Goal: Task Accomplishment & Management: Manage account settings

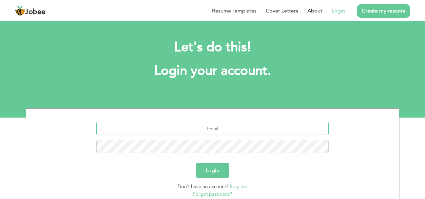
click at [202, 127] on input "text" at bounding box center [212, 128] width 232 height 13
type input "[EMAIL_ADDRESS][DOMAIN_NAME]"
click at [196, 163] on button "Login" at bounding box center [212, 170] width 33 height 14
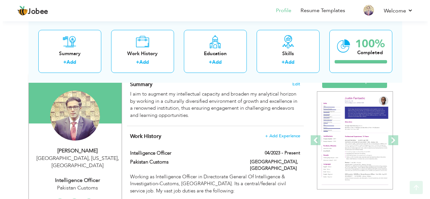
scroll to position [59, 0]
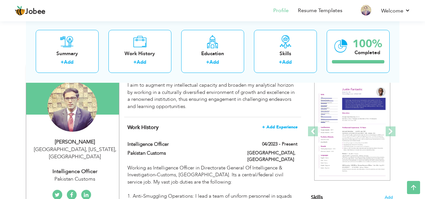
click at [276, 128] on span "+ Add Experience" at bounding box center [279, 127] width 35 height 5
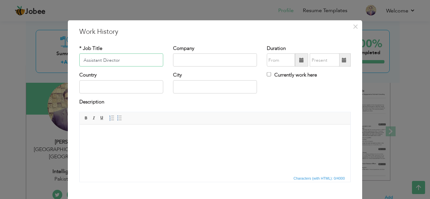
type input "Assistant Director"
click at [187, 61] on input "text" at bounding box center [215, 59] width 84 height 13
type input "Federal Public Service"
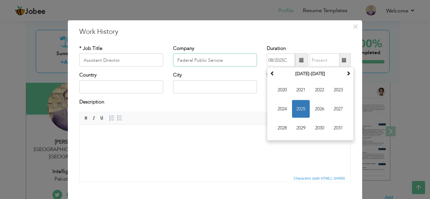
type input "08/2025"
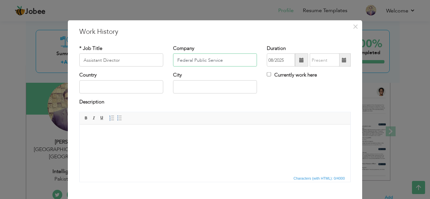
click at [238, 60] on input "Federal Public Service" at bounding box center [215, 59] width 84 height 13
type input "Federal Public Service Commission"
click at [112, 85] on input "text" at bounding box center [121, 86] width 84 height 13
type input "[GEOGRAPHIC_DATA]"
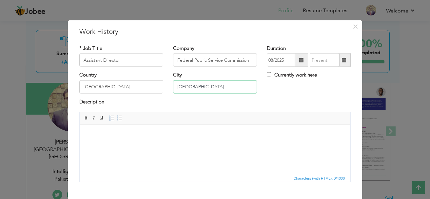
type input "[GEOGRAPHIC_DATA]"
click at [295, 58] on span at bounding box center [301, 59] width 13 height 13
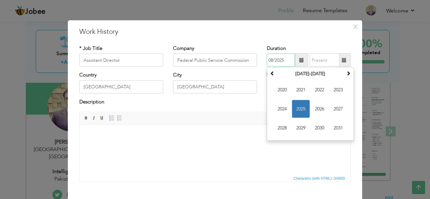
click at [296, 103] on span "2025" at bounding box center [301, 109] width 18 height 18
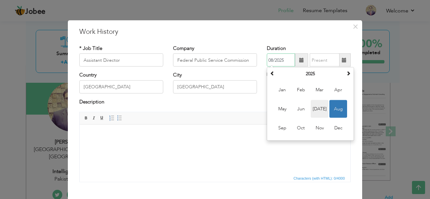
click at [312, 101] on span "Jul" at bounding box center [320, 109] width 18 height 18
type input "07/2025"
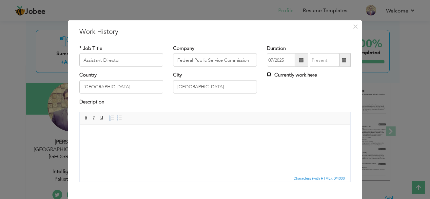
click at [267, 74] on input "Currently work here" at bounding box center [269, 74] width 4 height 4
checkbox input "true"
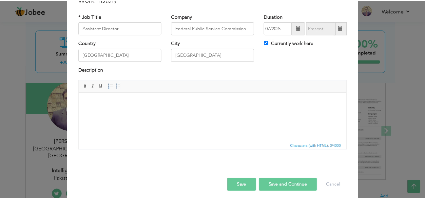
scroll to position [36, 0]
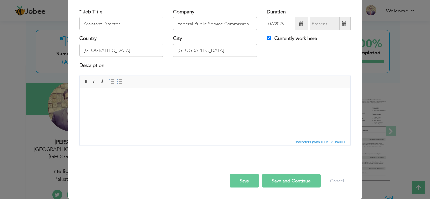
click at [98, 99] on body at bounding box center [215, 97] width 258 height 7
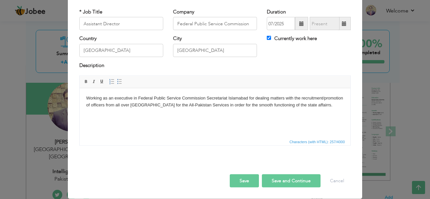
click at [233, 182] on button "Save" at bounding box center [244, 180] width 29 height 13
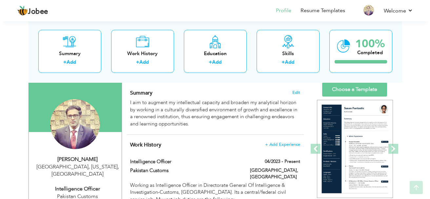
scroll to position [54, 0]
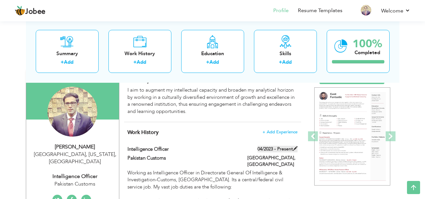
click at [296, 147] on span at bounding box center [295, 148] width 5 height 5
type input "Intelligence Officer"
type input "Pakistan Customs"
type input "04/2023"
type input "[GEOGRAPHIC_DATA]"
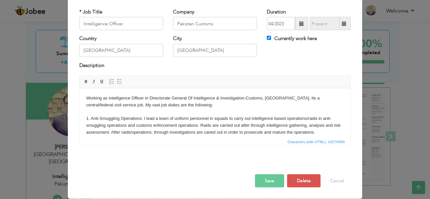
scroll to position [0, 0]
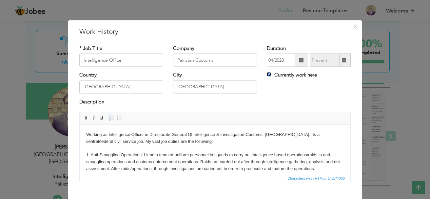
click at [267, 74] on input "Currently work here" at bounding box center [269, 74] width 4 height 4
checkbox input "false"
click at [325, 61] on input "08/2025" at bounding box center [325, 59] width 30 height 13
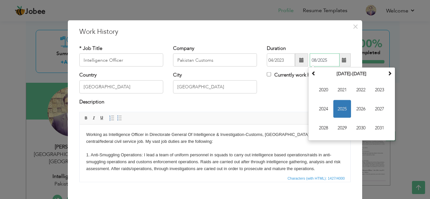
click at [339, 109] on span "2025" at bounding box center [342, 109] width 18 height 18
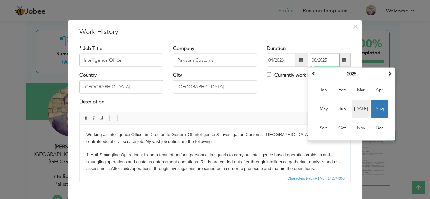
click at [355, 106] on span "Jul" at bounding box center [361, 109] width 18 height 18
type input "07/2025"
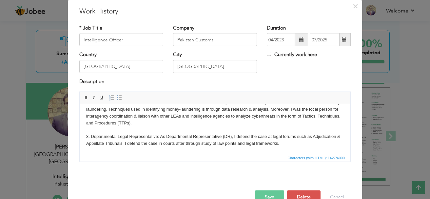
scroll to position [36, 0]
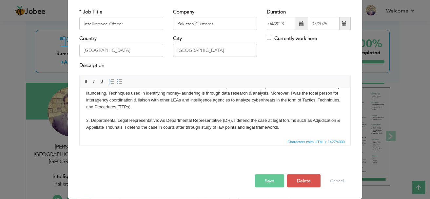
click at [264, 186] on button "Save" at bounding box center [269, 180] width 29 height 13
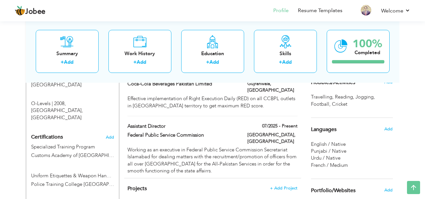
scroll to position [425, 0]
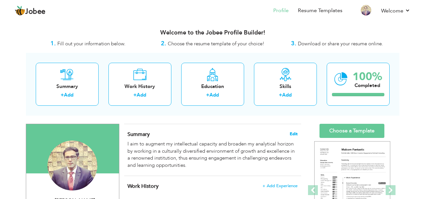
click at [290, 135] on span "Edit" at bounding box center [294, 133] width 8 height 5
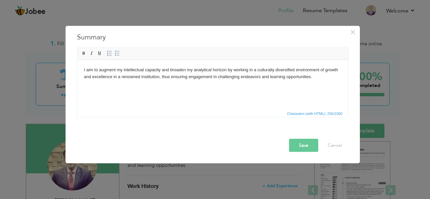
click at [325, 79] on body "I aim to augment my intellectual capacity and broaden my analytical horizon by …" at bounding box center [213, 73] width 258 height 14
click at [339, 146] on button "Cancel" at bounding box center [334, 145] width 27 height 13
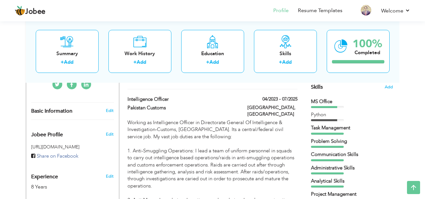
scroll to position [174, 0]
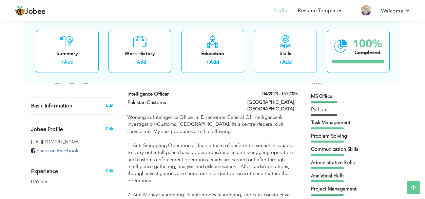
click at [106, 121] on div "Edit" at bounding box center [110, 127] width 15 height 16
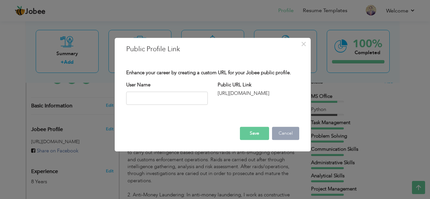
click at [290, 136] on button "Cancel" at bounding box center [285, 133] width 27 height 13
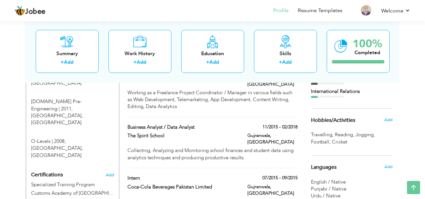
scroll to position [379, 0]
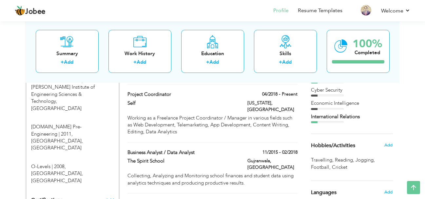
click at [110, 198] on span "Add" at bounding box center [110, 200] width 9 height 5
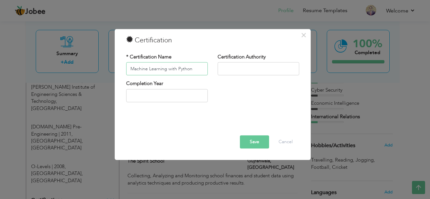
type input "Machine Learning with Python"
click at [230, 63] on input "text" at bounding box center [259, 68] width 82 height 13
type input "[URL]"
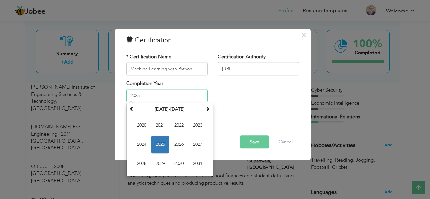
click at [182, 101] on input "2025" at bounding box center [167, 95] width 82 height 13
click at [142, 146] on span "2024" at bounding box center [142, 144] width 18 height 18
type input "2024"
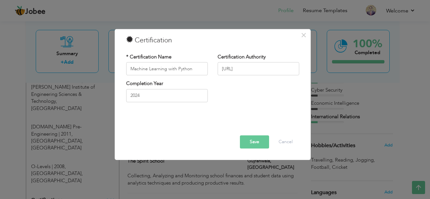
click at [256, 144] on button "Save" at bounding box center [254, 141] width 29 height 13
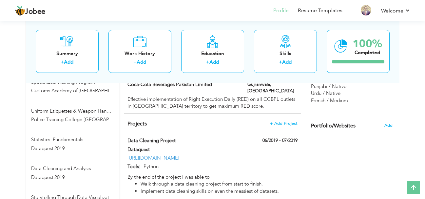
scroll to position [512, 0]
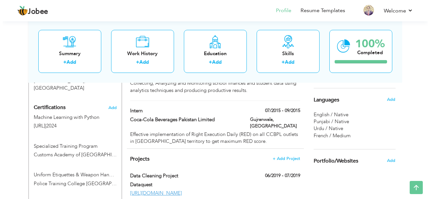
scroll to position [438, 0]
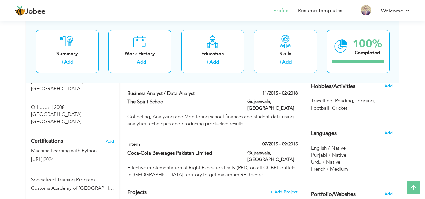
type input "Uniform Etiquettes & Weapon Handling"
type input "Police Training College Lahore"
type input "2023"
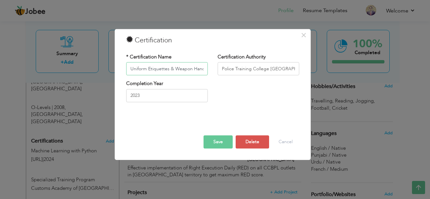
scroll to position [0, 8]
click at [261, 144] on button "Delete" at bounding box center [252, 141] width 33 height 13
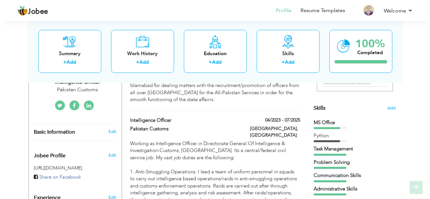
scroll to position [161, 0]
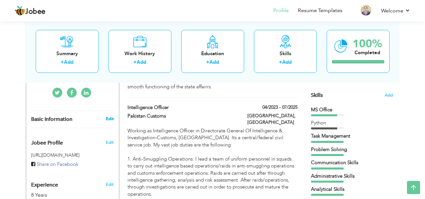
click at [108, 116] on link "Edit" at bounding box center [110, 119] width 8 height 6
type input "Hussnain"
type input "[PERSON_NAME]"
type input "[PHONE_NUMBER]"
select select "number:166"
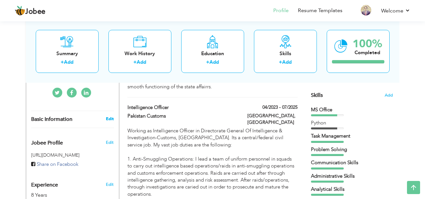
type input "Lahore, New York"
select select "number:10"
type input "Pakistan Customs"
type input "Intelligence Officer"
type input "https://www.linkedin.com/in/hussnain-shabbir-78646513a/"
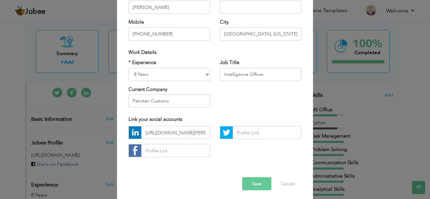
scroll to position [96, 0]
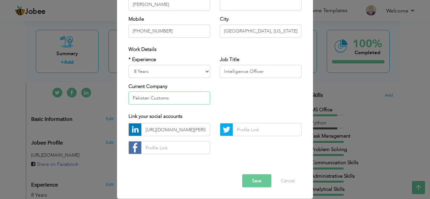
drag, startPoint x: 172, startPoint y: 98, endPoint x: 118, endPoint y: 98, distance: 54.7
click at [118, 98] on div "× Profile Contact Information * First Name Hussnain * Last Name Shabbir Albania" at bounding box center [215, 61] width 196 height 274
type input "FPSC"
drag, startPoint x: 269, startPoint y: 70, endPoint x: 210, endPoint y: 70, distance: 59.3
click at [210, 70] on div "* Experience Entry Level Less than 1 Year 1 Year 2 Years 3 Years 4 Years 5 Year…" at bounding box center [215, 82] width 183 height 53
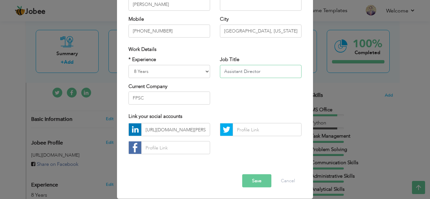
type input "Assistant Director"
drag, startPoint x: 235, startPoint y: 30, endPoint x: 212, endPoint y: 29, distance: 23.3
click at [212, 29] on div "* First Name Hussnain * Last Name Shabbir Mobile +923314614344 Country Afghanis…" at bounding box center [215, 2] width 183 height 80
type input "[GEOGRAPHIC_DATA], [US_STATE]"
click at [176, 33] on input "[PHONE_NUMBER]" at bounding box center [169, 30] width 82 height 13
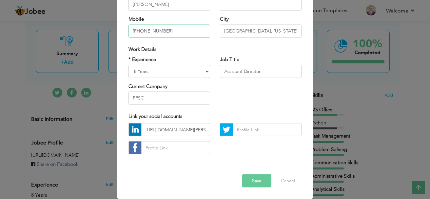
type input "[PHONE_NUMBER]"
click at [243, 177] on button "Save" at bounding box center [256, 180] width 29 height 13
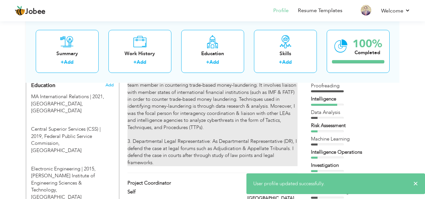
scroll to position [248, 0]
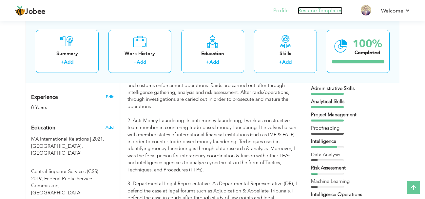
click at [316, 12] on link "Resume Templates" at bounding box center [320, 11] width 45 height 8
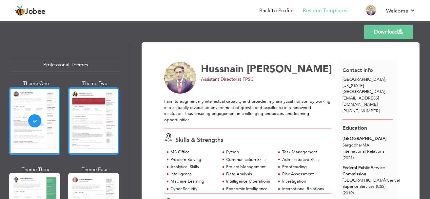
click at [90, 113] on div at bounding box center [93, 120] width 51 height 67
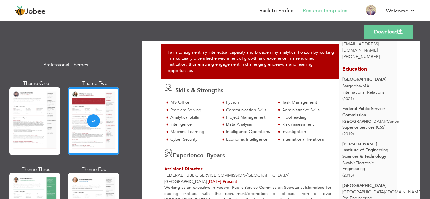
scroll to position [70, 0]
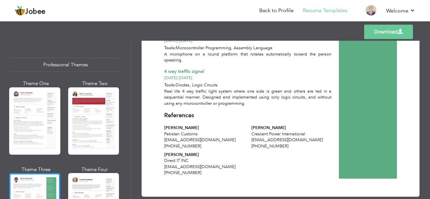
scroll to position [681, 0]
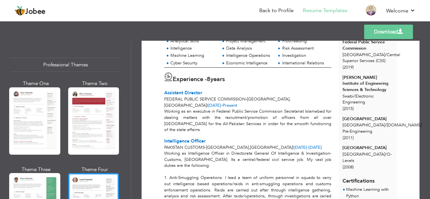
scroll to position [0, 0]
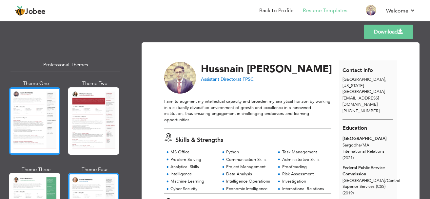
click at [27, 112] on div at bounding box center [34, 120] width 51 height 67
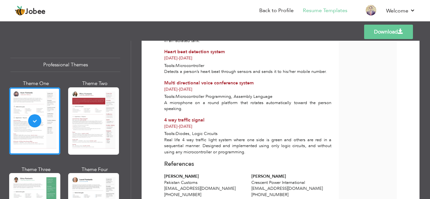
scroll to position [681, 0]
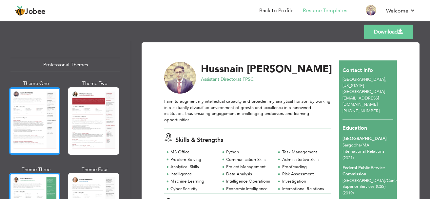
click at [32, 118] on div at bounding box center [34, 120] width 51 height 67
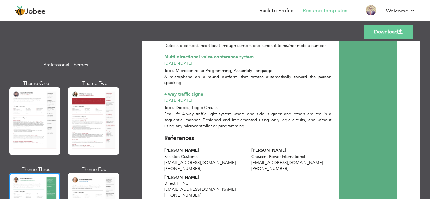
scroll to position [681, 0]
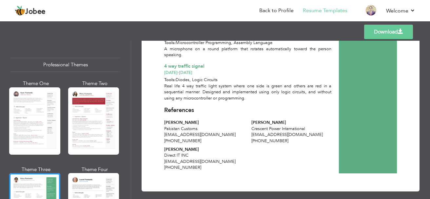
click at [382, 30] on link "Download" at bounding box center [388, 32] width 49 height 14
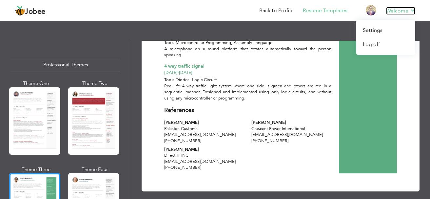
click at [415, 13] on link "Welcome" at bounding box center [400, 11] width 29 height 8
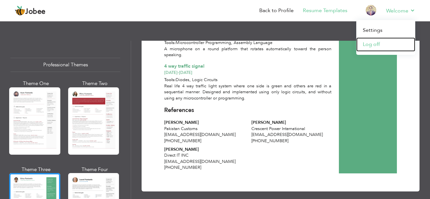
click at [382, 49] on link "Log off" at bounding box center [385, 44] width 59 height 14
